Goal: Communication & Community: Participate in discussion

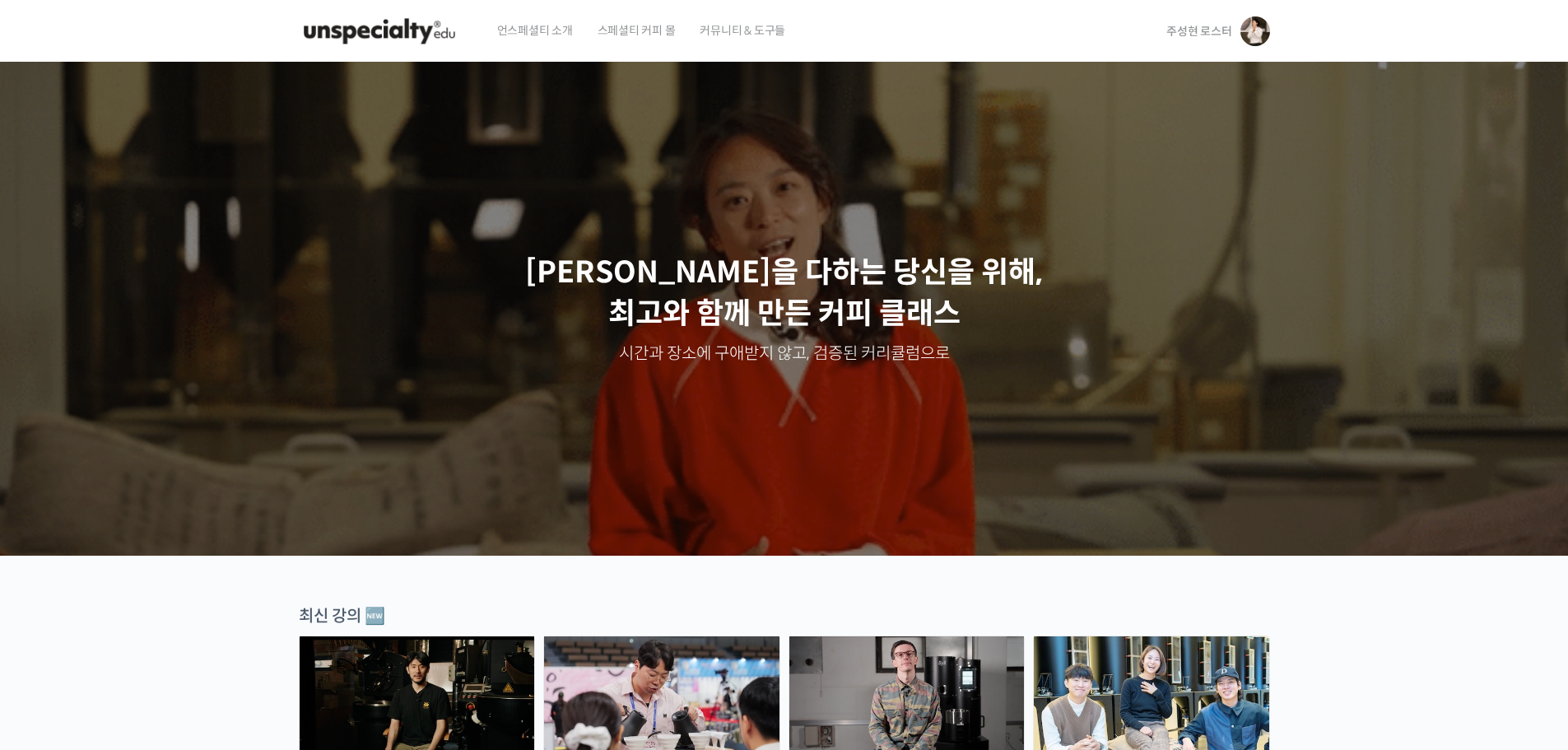
click at [1178, 26] on span "주성현 로스터" at bounding box center [1199, 30] width 65 height 15
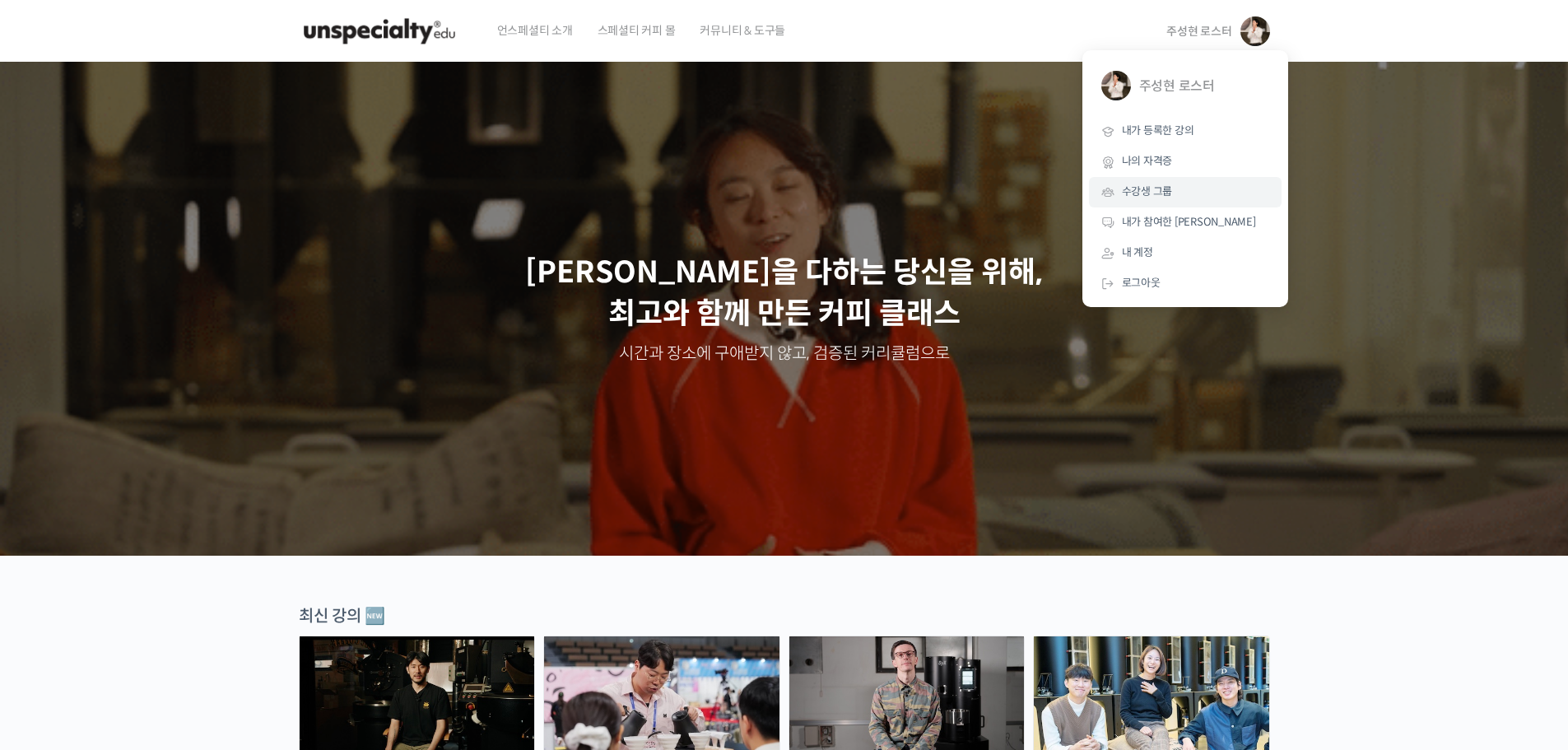
click at [1130, 188] on span "수강생 그룹" at bounding box center [1147, 191] width 51 height 14
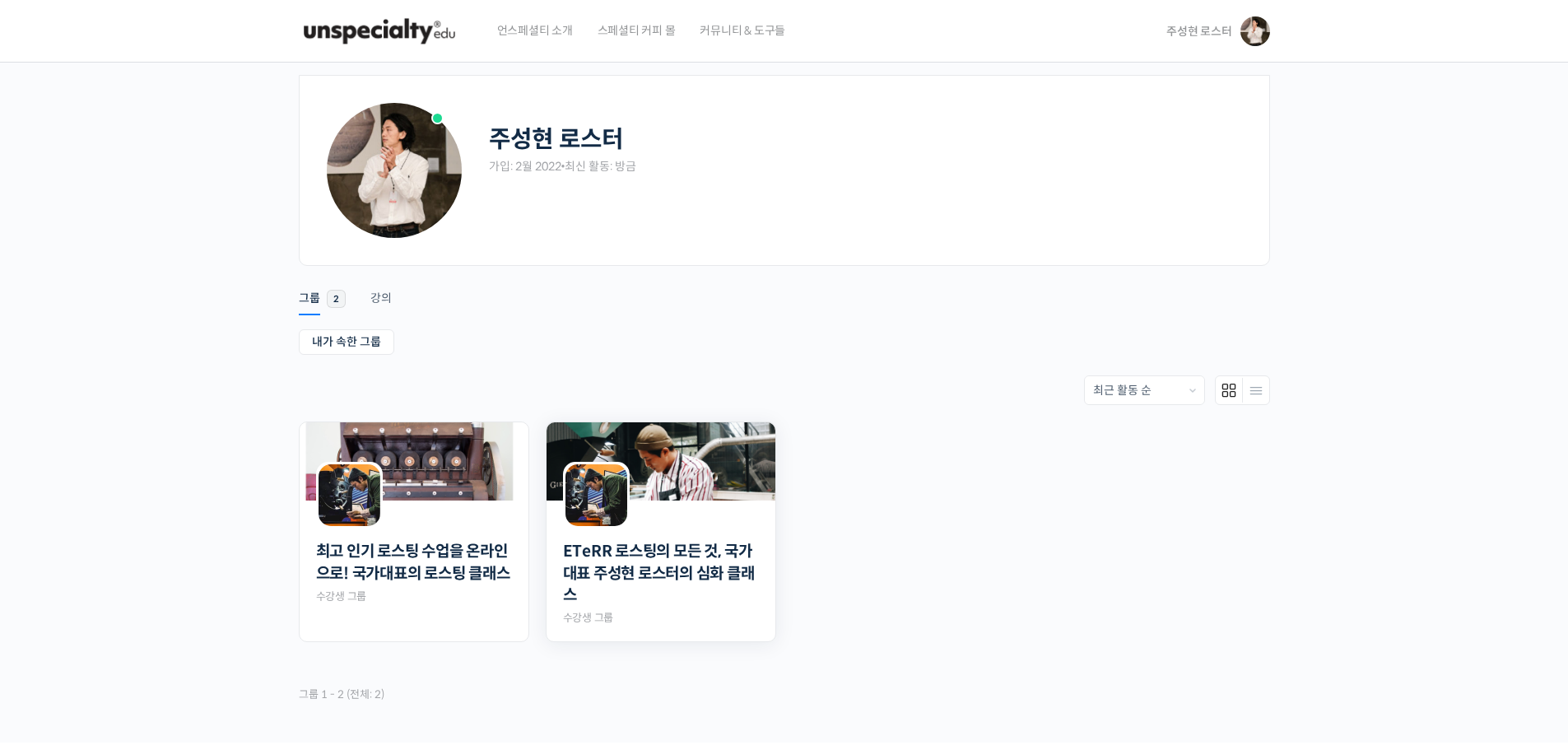
click at [579, 475] on img at bounding box center [595, 494] width 62 height 62
